Goal: Transaction & Acquisition: Book appointment/travel/reservation

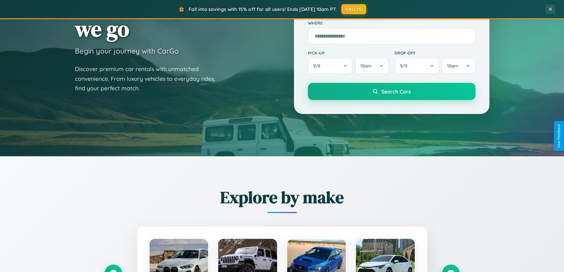
scroll to position [255, 0]
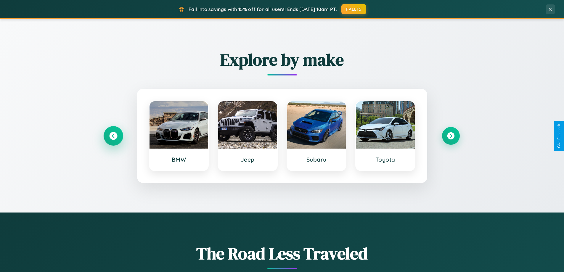
click at [113, 136] on icon at bounding box center [113, 136] width 8 height 8
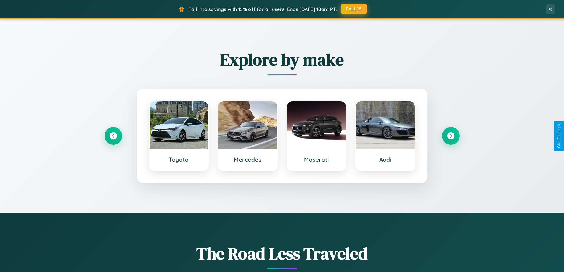
click at [354, 9] on button "FALL15" at bounding box center [354, 9] width 26 height 11
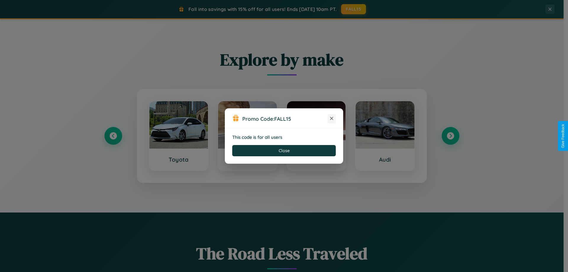
click at [332, 119] on icon at bounding box center [332, 118] width 6 height 6
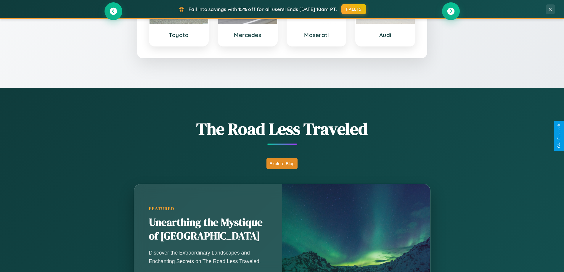
scroll to position [407, 0]
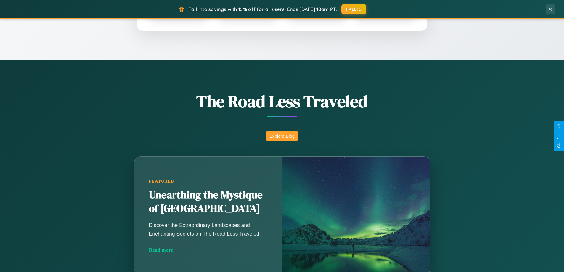
click at [282, 136] on button "Explore Blog" at bounding box center [281, 136] width 31 height 11
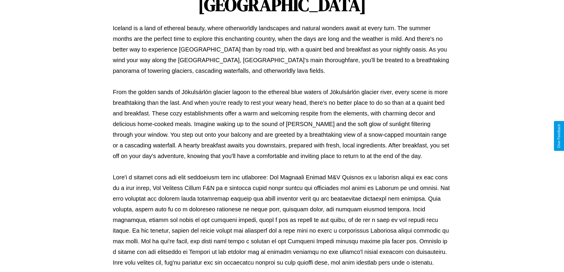
scroll to position [192, 0]
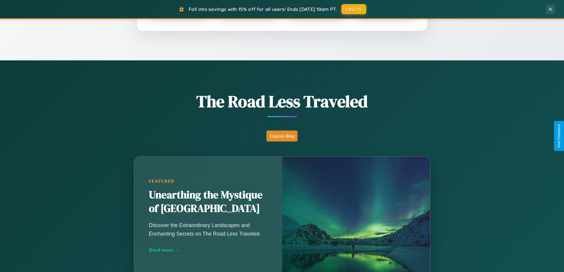
scroll to position [694, 0]
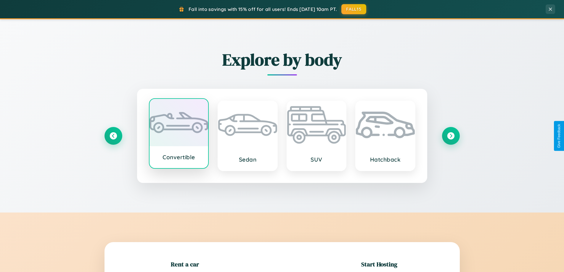
click at [179, 134] on div at bounding box center [178, 122] width 59 height 47
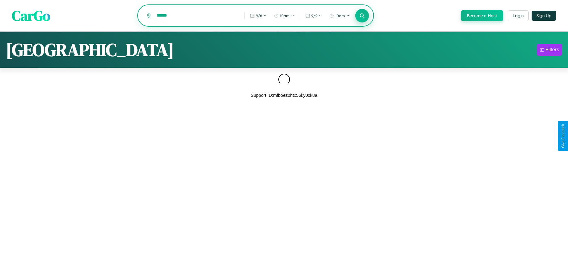
type input "******"
click at [362, 16] on icon at bounding box center [362, 16] width 6 height 6
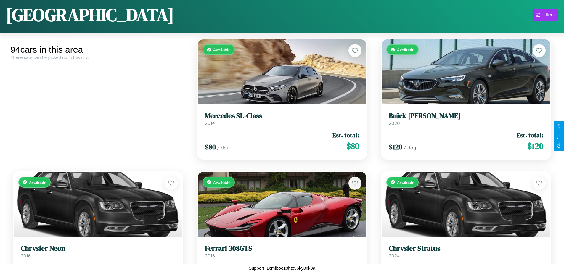
scroll to position [2646, 0]
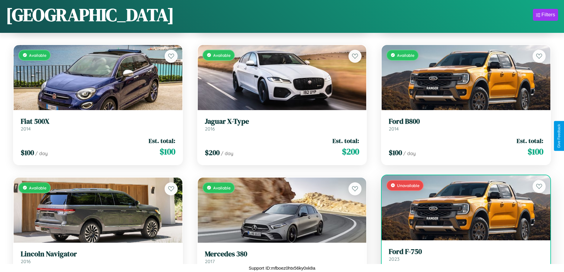
click at [462, 256] on h3 "Ford F-750" at bounding box center [466, 251] width 155 height 9
